Goal: Transaction & Acquisition: Purchase product/service

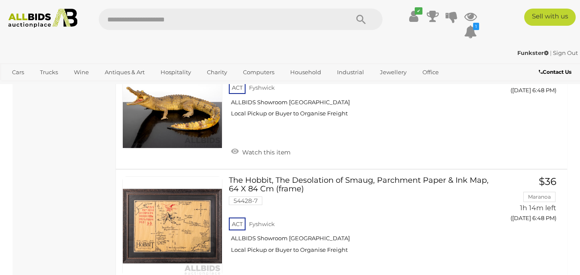
scroll to position [5255, 0]
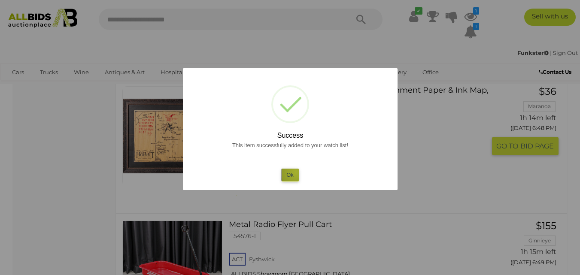
click at [296, 172] on button "Ok" at bounding box center [290, 175] width 18 height 12
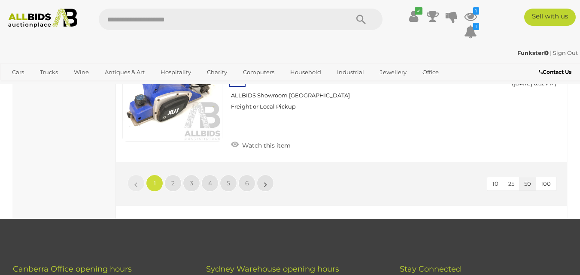
scroll to position [6732, 0]
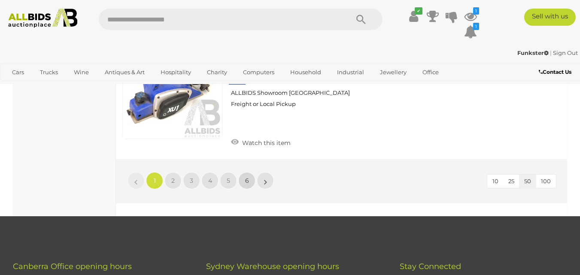
click at [249, 177] on span "6" at bounding box center [247, 181] width 4 height 8
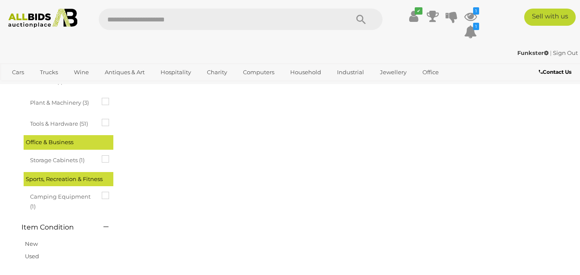
scroll to position [44, 0]
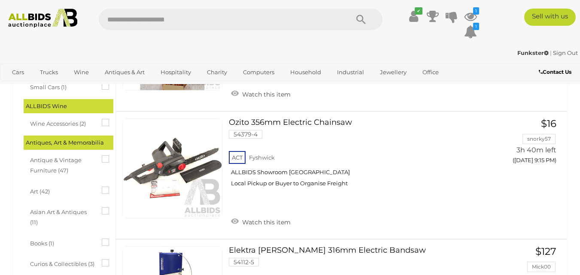
scroll to position [258, 0]
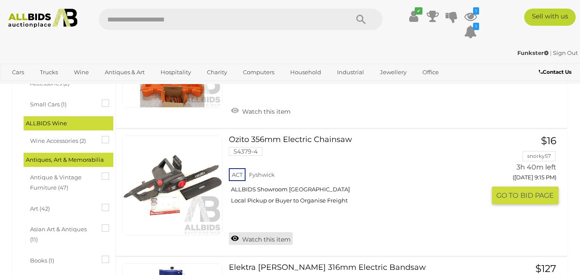
click at [254, 242] on link "Watch this item" at bounding box center [261, 238] width 64 height 13
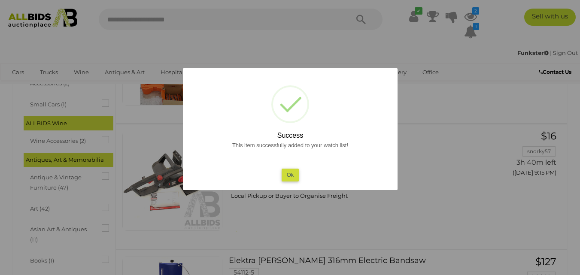
click at [289, 180] on button "Ok" at bounding box center [290, 175] width 18 height 12
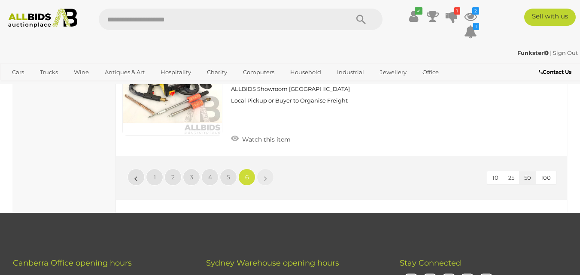
scroll to position [1014, 0]
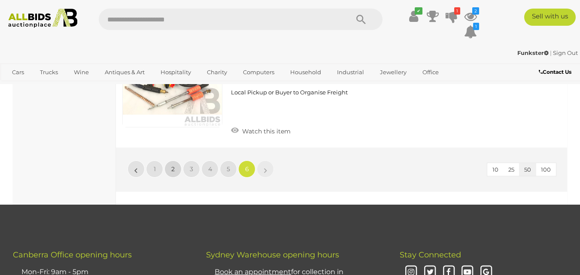
click at [170, 161] on link "2" at bounding box center [172, 169] width 17 height 17
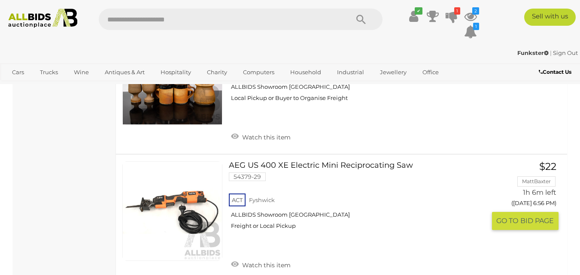
scroll to position [1494, 0]
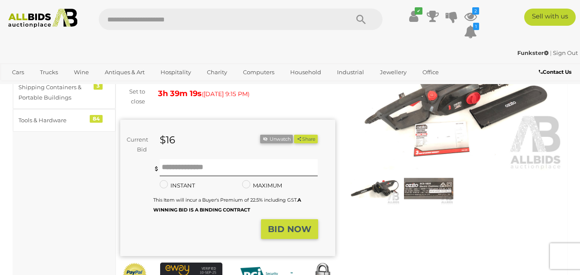
scroll to position [42, 0]
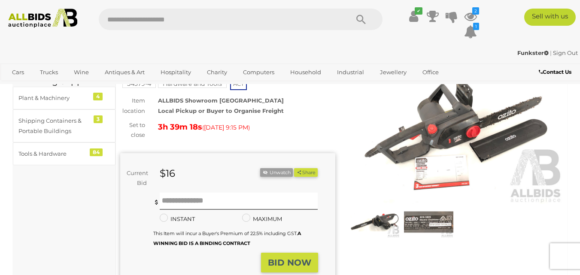
click at [410, 131] on img at bounding box center [455, 135] width 215 height 139
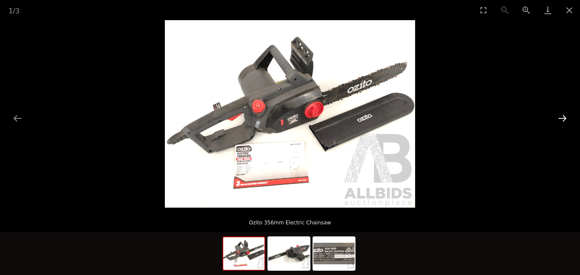
click at [559, 117] on button "Next slide" at bounding box center [562, 118] width 18 height 17
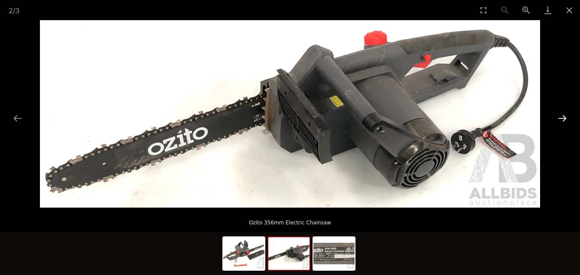
click at [559, 117] on button "Next slide" at bounding box center [562, 118] width 18 height 17
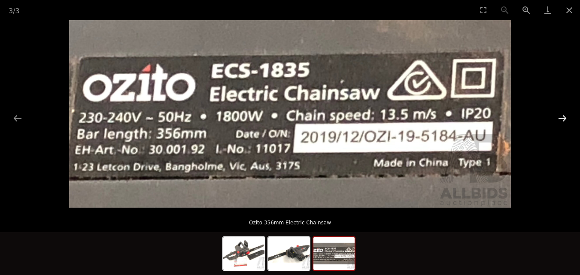
click at [559, 117] on button "Next slide" at bounding box center [562, 118] width 18 height 17
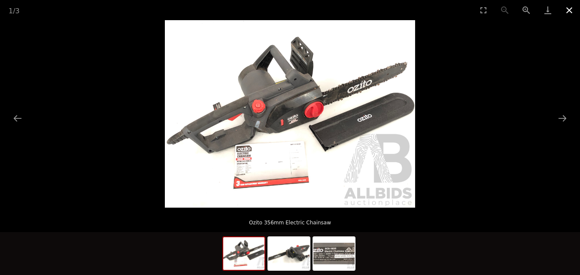
click at [569, 9] on button "Close gallery" at bounding box center [569, 10] width 21 height 20
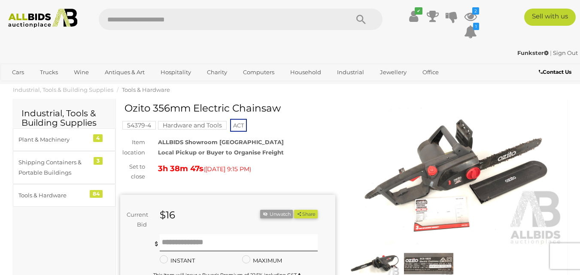
drag, startPoint x: 128, startPoint y: 109, endPoint x: 238, endPoint y: 105, distance: 110.8
click at [238, 105] on h1 "Ozito 356mm Electric Chainsaw" at bounding box center [229, 108] width 209 height 11
click at [211, 113] on h1 "Ozito 356mm Electric Chainsaw" at bounding box center [229, 108] width 209 height 11
drag, startPoint x: 126, startPoint y: 112, endPoint x: 263, endPoint y: 109, distance: 136.6
click at [280, 106] on h1 "Ozito 356mm Electric Chainsaw" at bounding box center [229, 108] width 209 height 11
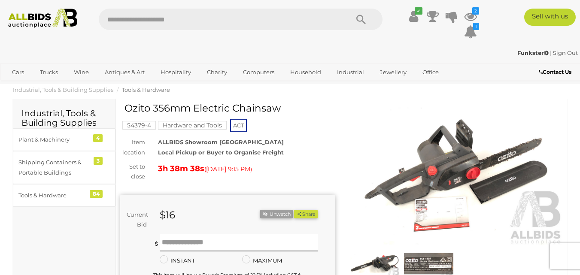
copy h1 "Ozito 356mm Electric Chainsaw"
click at [363, 96] on ol "Industrial, Tools & Building Supplies Tools & Hardware" at bounding box center [290, 90] width 580 height 14
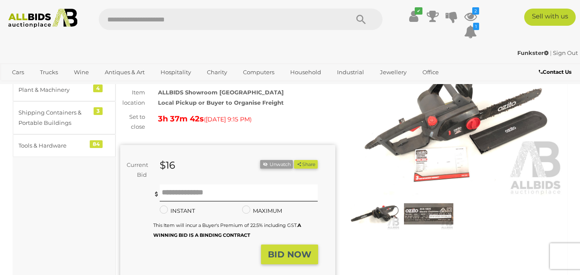
scroll to position [117, 0]
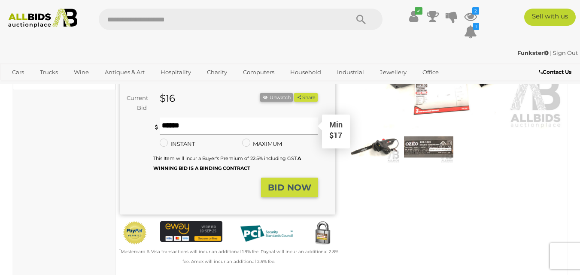
click at [167, 126] on input "text" at bounding box center [239, 126] width 158 height 17
type input "**"
click at [280, 186] on strong "BID NOW" at bounding box center [289, 187] width 43 height 10
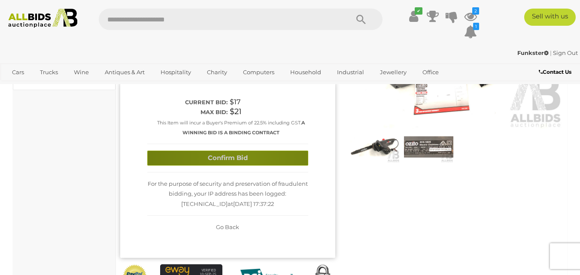
click at [246, 158] on button "Confirm Bid" at bounding box center [227, 158] width 161 height 15
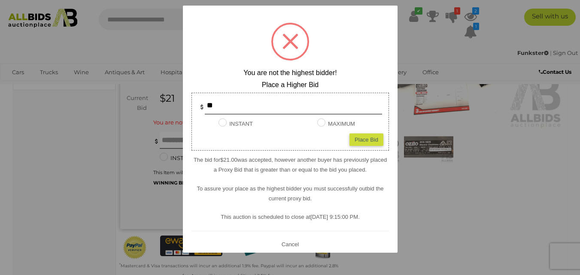
click at [283, 243] on button "Cancel" at bounding box center [290, 244] width 22 height 11
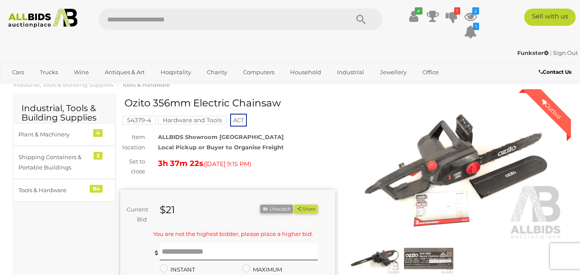
scroll to position [0, 0]
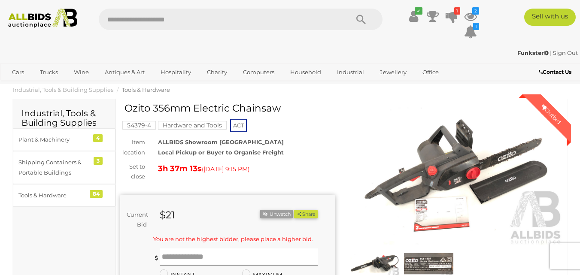
click at [178, 216] on div "$21" at bounding box center [202, 216] width 99 height 12
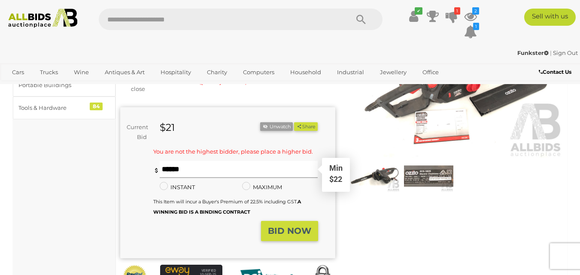
click at [209, 170] on input "text" at bounding box center [239, 169] width 158 height 17
type input "**"
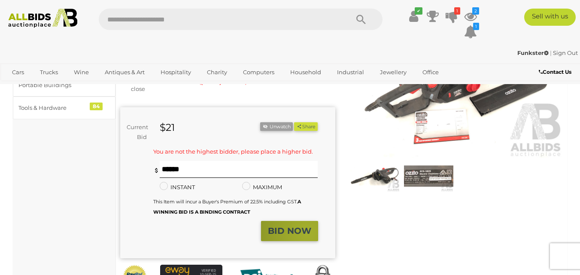
click at [308, 236] on strong "BID NOW" at bounding box center [289, 231] width 43 height 10
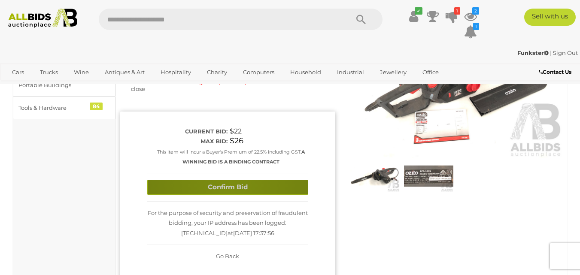
click at [229, 185] on button "Confirm Bid" at bounding box center [227, 187] width 161 height 15
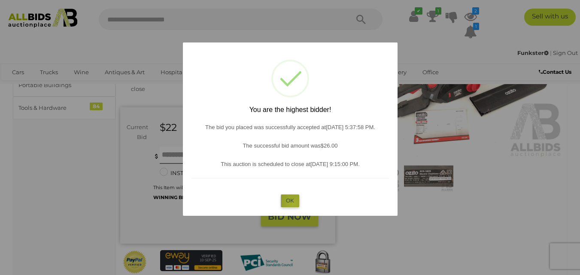
click at [294, 204] on button "OK" at bounding box center [290, 201] width 18 height 12
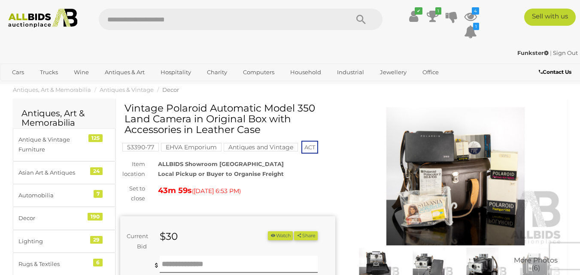
click at [460, 190] on img at bounding box center [455, 176] width 215 height 139
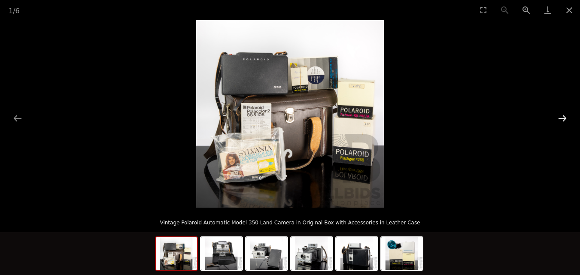
click at [559, 116] on button "Next slide" at bounding box center [562, 118] width 18 height 17
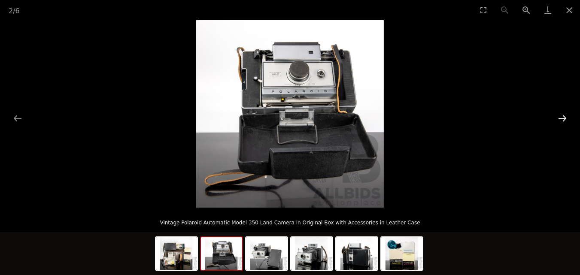
click at [559, 116] on button "Next slide" at bounding box center [562, 118] width 18 height 17
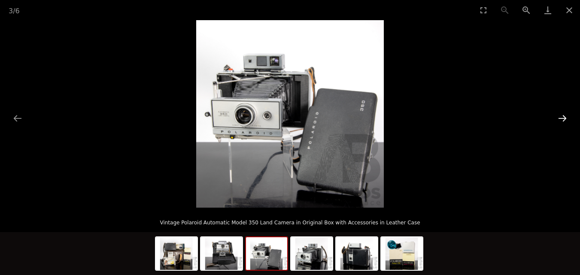
click at [559, 116] on button "Next slide" at bounding box center [562, 118] width 18 height 17
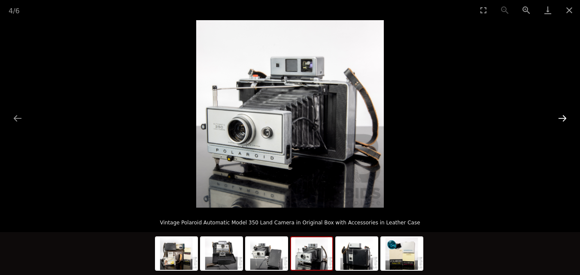
click at [559, 116] on button "Next slide" at bounding box center [562, 118] width 18 height 17
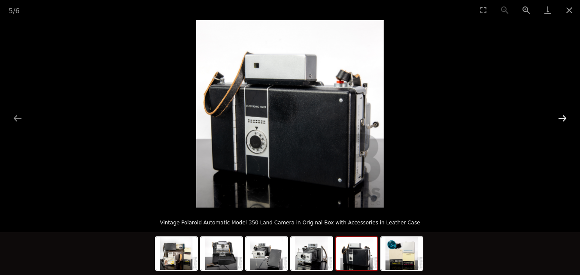
click at [559, 116] on button "Next slide" at bounding box center [562, 118] width 18 height 17
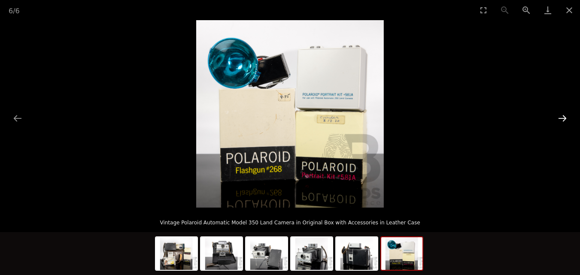
click at [559, 119] on button "Next slide" at bounding box center [562, 118] width 18 height 17
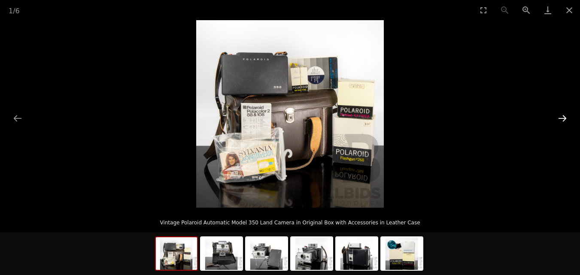
click at [559, 119] on button "Next slide" at bounding box center [562, 118] width 18 height 17
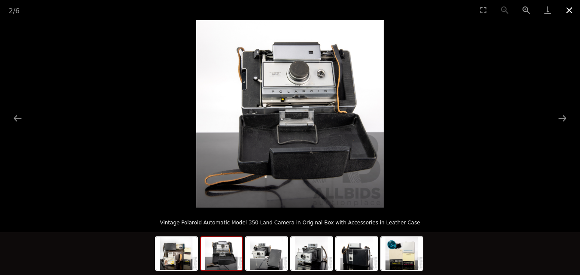
click at [569, 12] on button "Close gallery" at bounding box center [569, 10] width 21 height 20
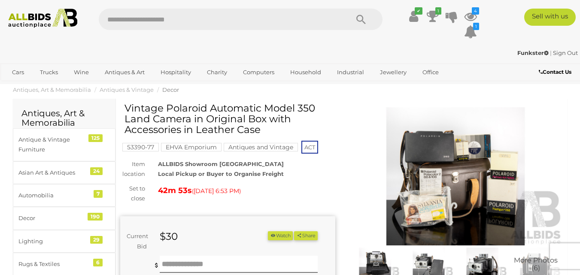
click at [149, 49] on div "Funkster | Sign Out" at bounding box center [290, 53] width 576 height 10
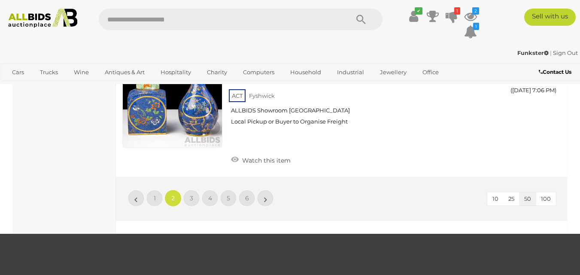
scroll to position [6715, 0]
click at [195, 189] on link "3" at bounding box center [191, 197] width 17 height 17
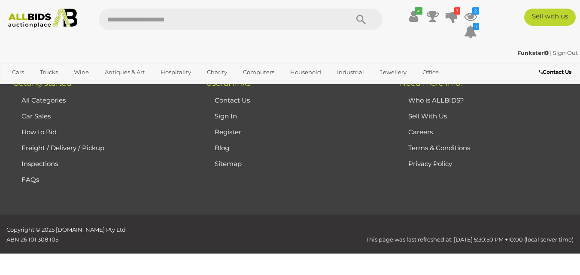
scroll to position [44, 0]
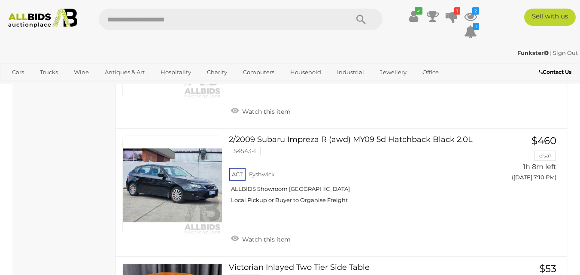
scroll to position [1504, 0]
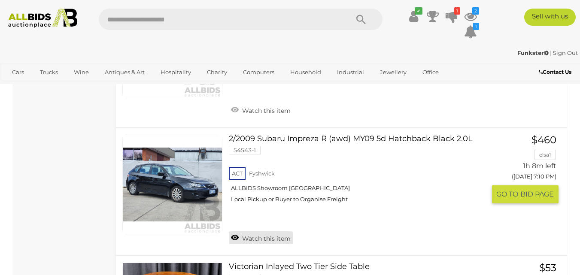
click at [249, 231] on link "Watch this item" at bounding box center [261, 237] width 64 height 13
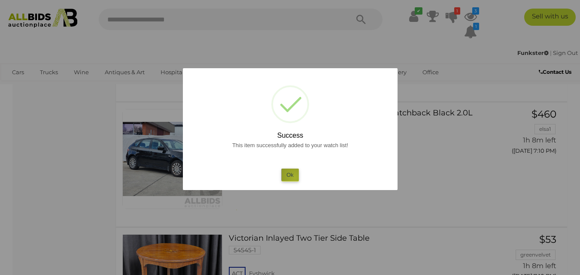
click at [295, 178] on button "Ok" at bounding box center [290, 175] width 18 height 12
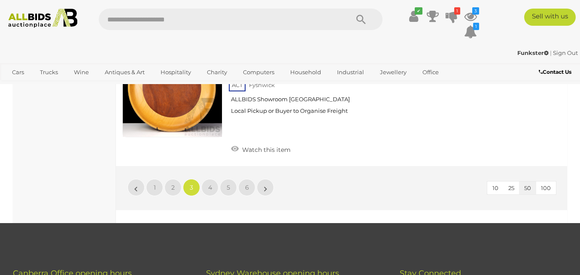
scroll to position [6708, 0]
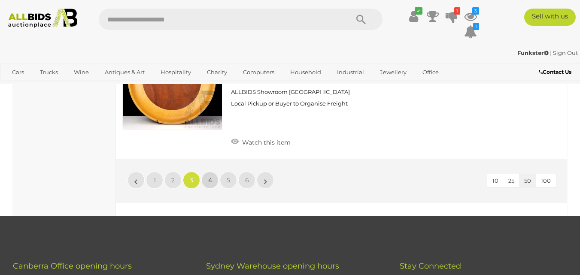
click at [209, 172] on link "4" at bounding box center [209, 180] width 17 height 17
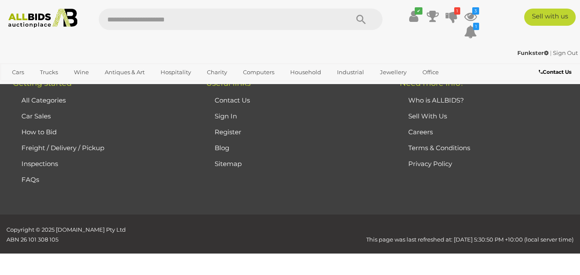
scroll to position [44, 0]
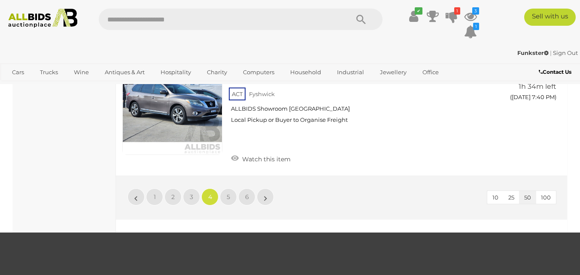
scroll to position [6656, 0]
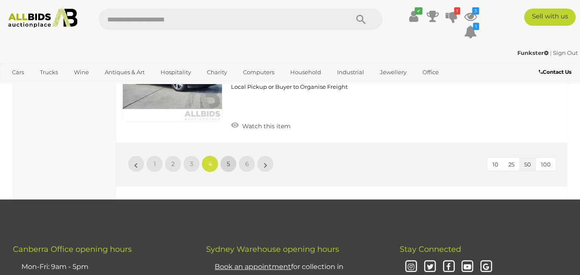
click at [229, 160] on span "5" at bounding box center [228, 164] width 3 height 8
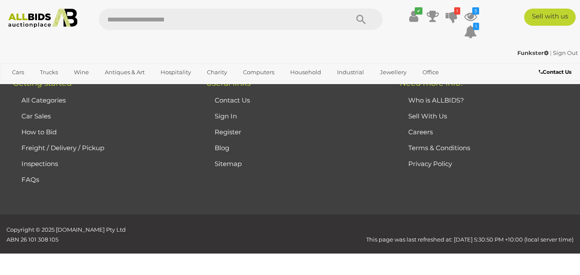
scroll to position [44, 0]
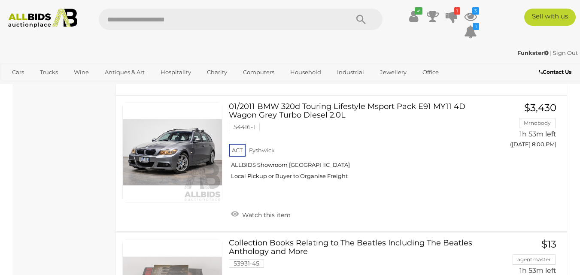
scroll to position [2551, 0]
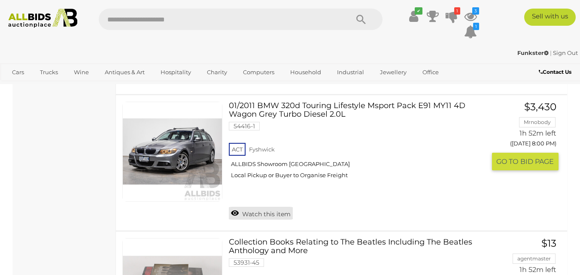
click at [260, 215] on link "Watch this item" at bounding box center [261, 213] width 64 height 13
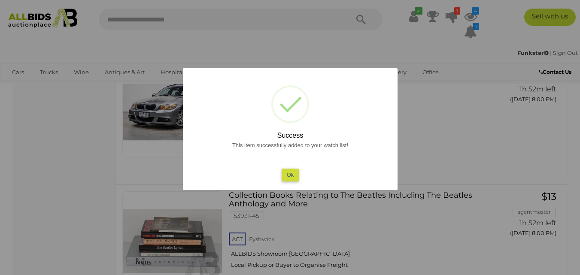
click at [298, 173] on button "Ok" at bounding box center [290, 175] width 18 height 12
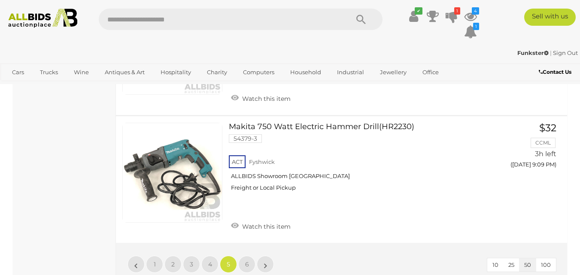
scroll to position [6416, 0]
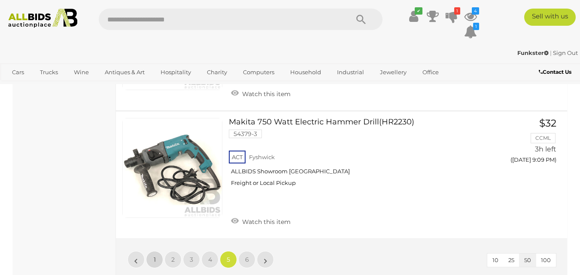
click at [157, 251] on link "1" at bounding box center [154, 259] width 17 height 17
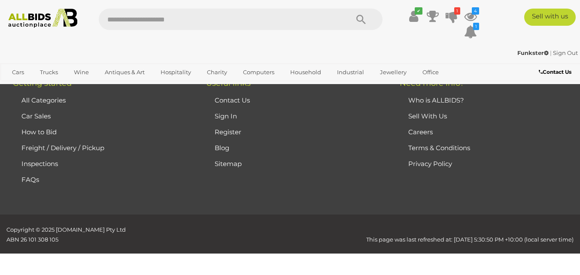
scroll to position [44, 0]
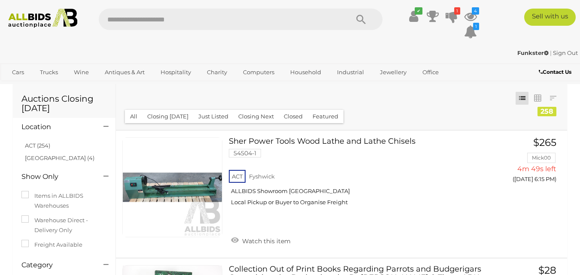
scroll to position [44, 0]
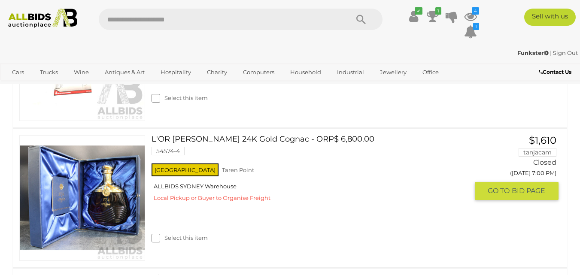
scroll to position [704, 0]
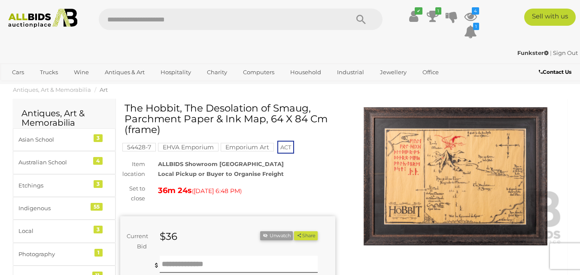
click at [475, 179] on img at bounding box center [455, 176] width 215 height 139
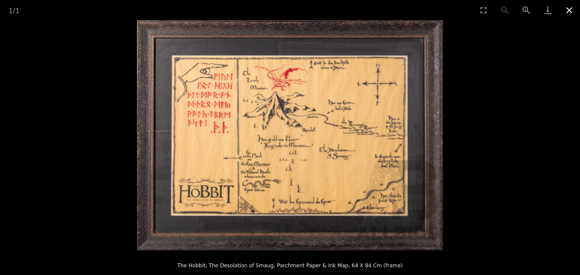
click at [568, 11] on button "Close gallery" at bounding box center [569, 10] width 21 height 20
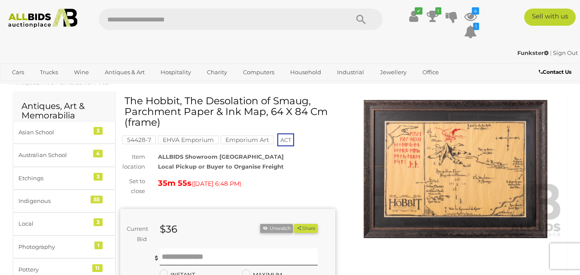
scroll to position [15, 0]
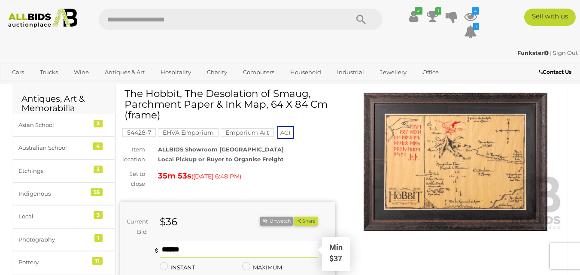
click at [169, 252] on input "text" at bounding box center [239, 249] width 158 height 17
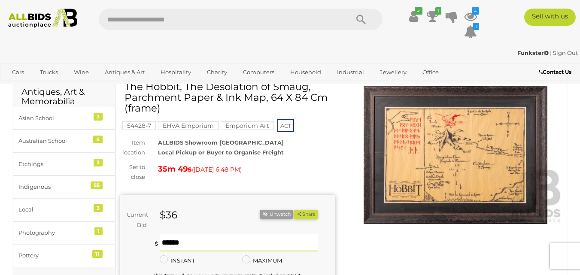
scroll to position [108, 0]
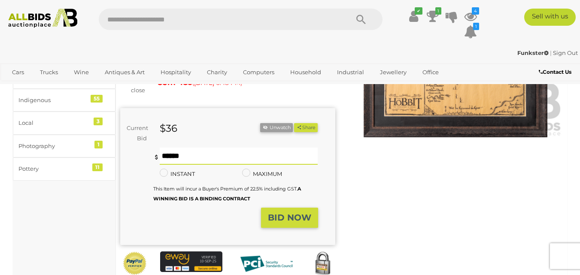
type input "**"
click at [304, 222] on strong "BID NOW" at bounding box center [289, 218] width 43 height 10
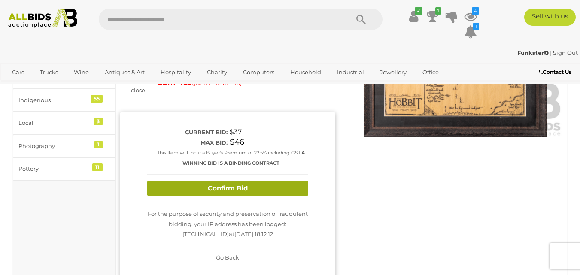
click at [218, 184] on button "Confirm Bid" at bounding box center [227, 188] width 161 height 15
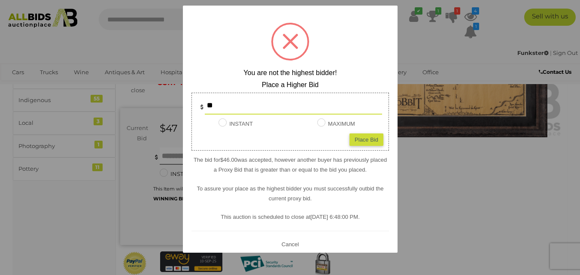
click at [286, 246] on button "Cancel" at bounding box center [290, 244] width 22 height 11
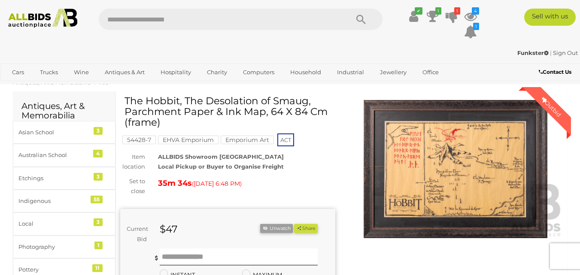
scroll to position [0, 0]
